Goal: Transaction & Acquisition: Purchase product/service

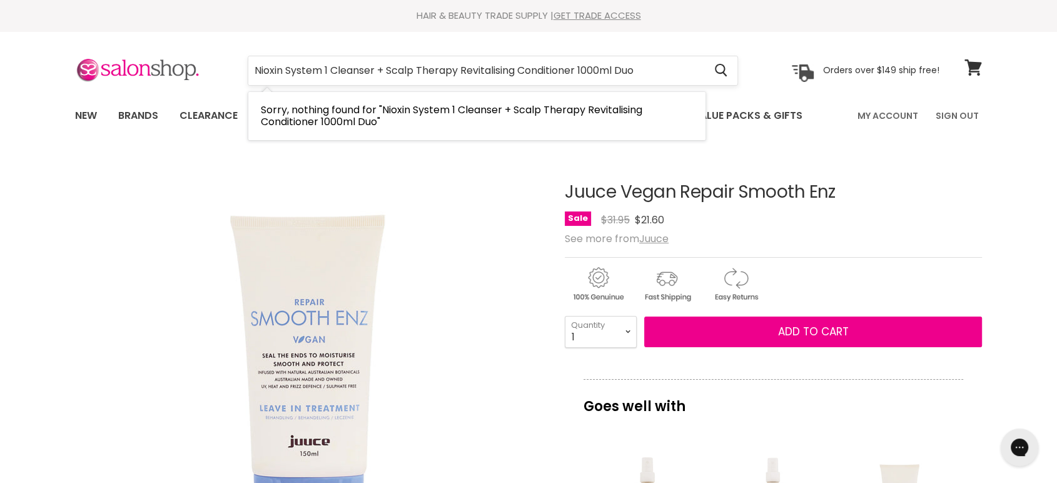
drag, startPoint x: 649, startPoint y: 67, endPoint x: 378, endPoint y: 83, distance: 271.8
click at [378, 83] on input "Nioxin System 1 Cleanser + Scalp Therapy Revitalising Conditioner 1000ml Duo" at bounding box center [476, 70] width 456 height 29
type input "Nioxin System 1 Cleanser"
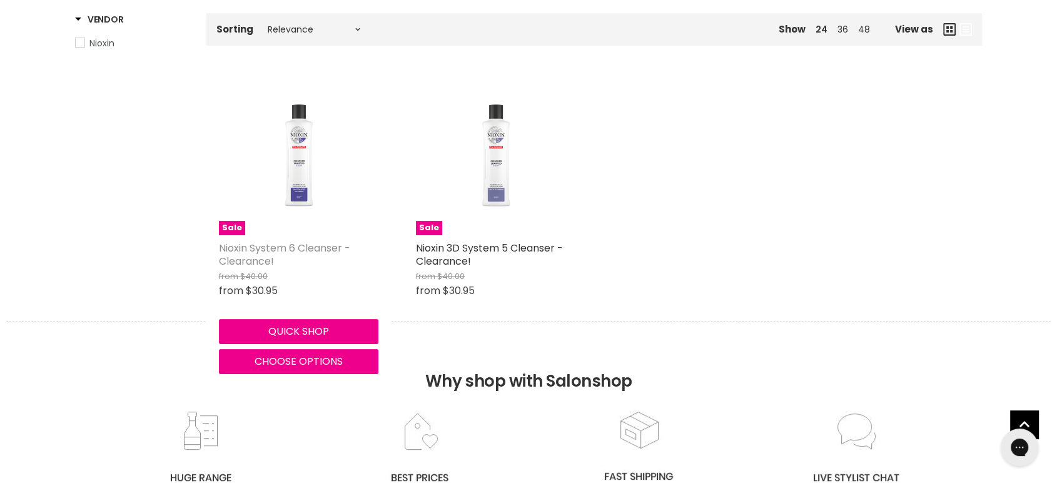
click at [289, 253] on link "Nioxin System 6 Cleanser - Clearance!" at bounding box center [284, 255] width 131 height 28
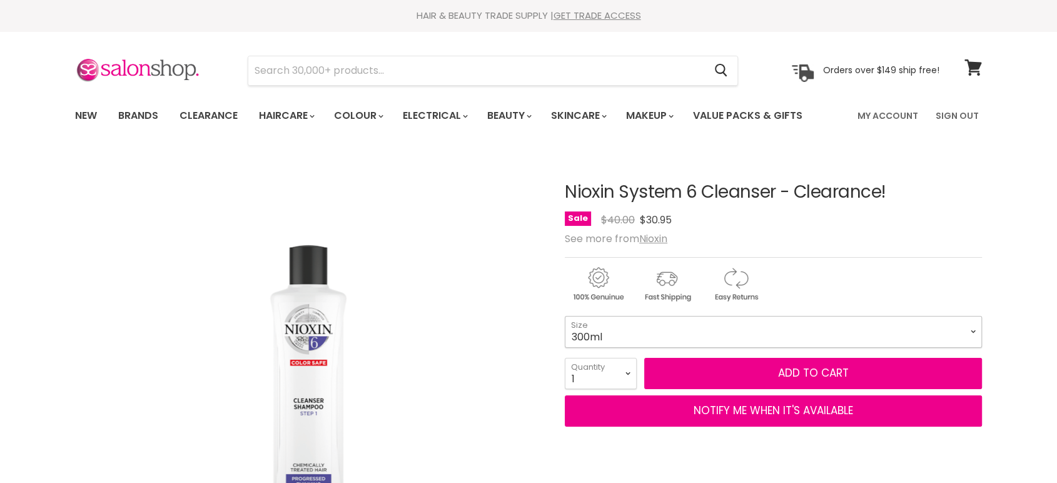
drag, startPoint x: 0, startPoint y: 0, endPoint x: 668, endPoint y: 342, distance: 750.2
click at [680, 328] on select "300ml 1 Litre" at bounding box center [773, 331] width 417 height 31
